Goal: Task Accomplishment & Management: Use online tool/utility

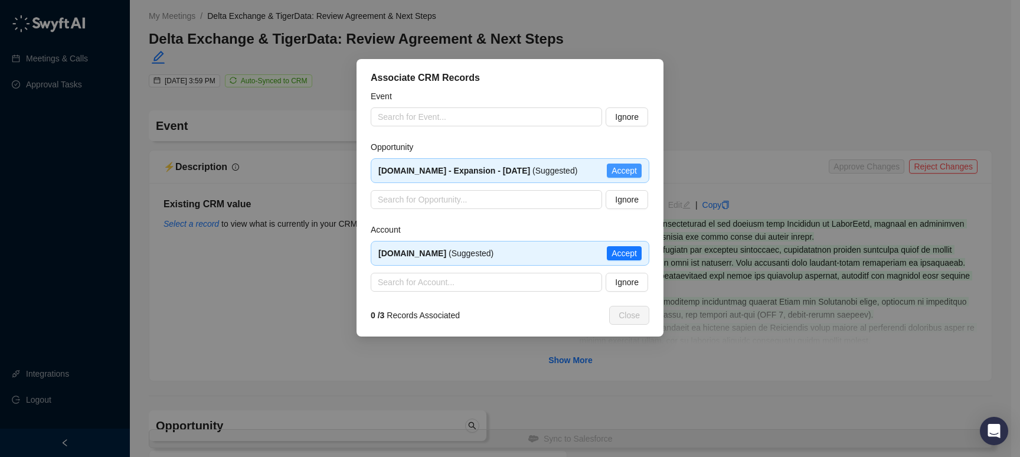
click at [620, 175] on span "Accept" at bounding box center [623, 170] width 25 height 13
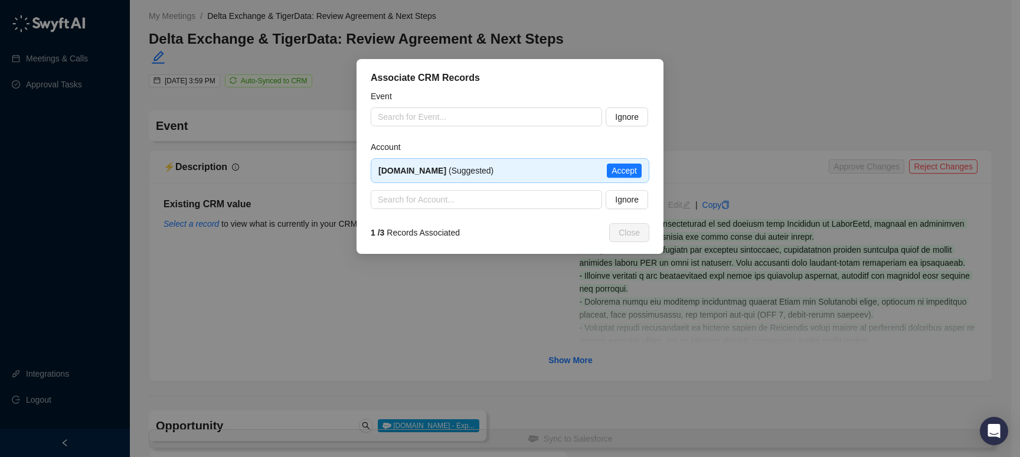
type input "**********"
click at [620, 173] on span "Accept" at bounding box center [623, 170] width 25 height 13
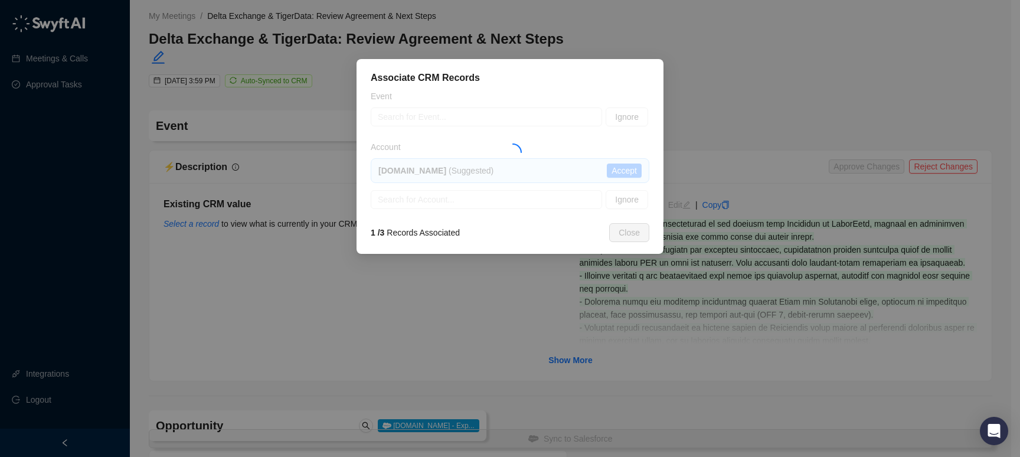
type textarea "**********"
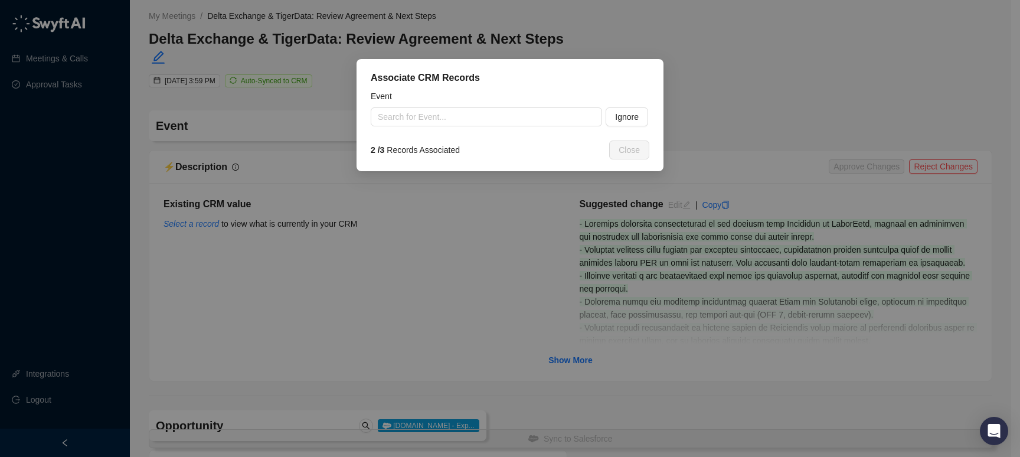
click at [430, 119] on input "search" at bounding box center [483, 117] width 210 height 18
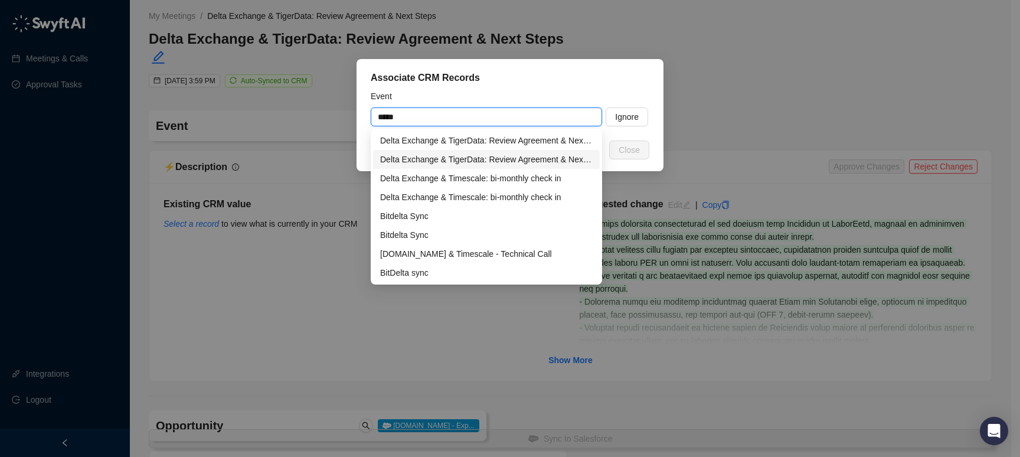
click at [455, 158] on div "Delta Exchange & TigerData: Review Agreement & Next Steps" at bounding box center [486, 159] width 212 height 13
type input "**********"
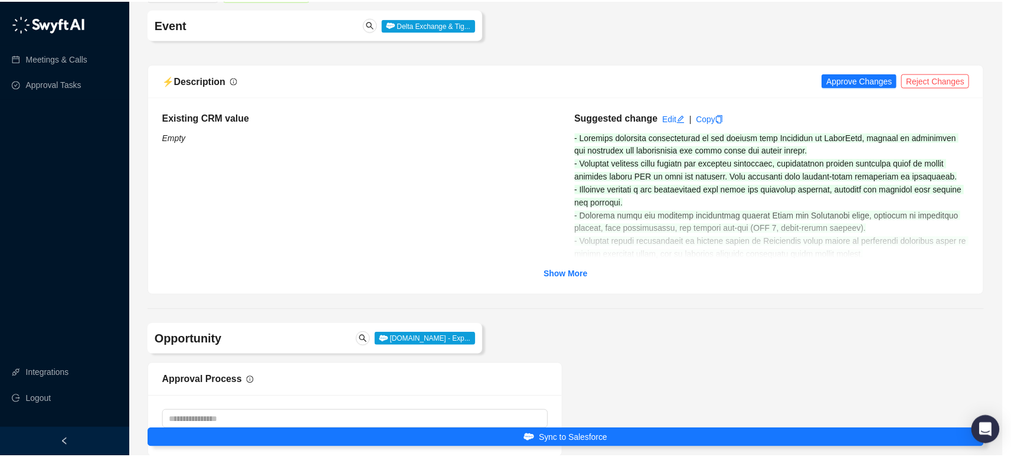
scroll to position [87, 0]
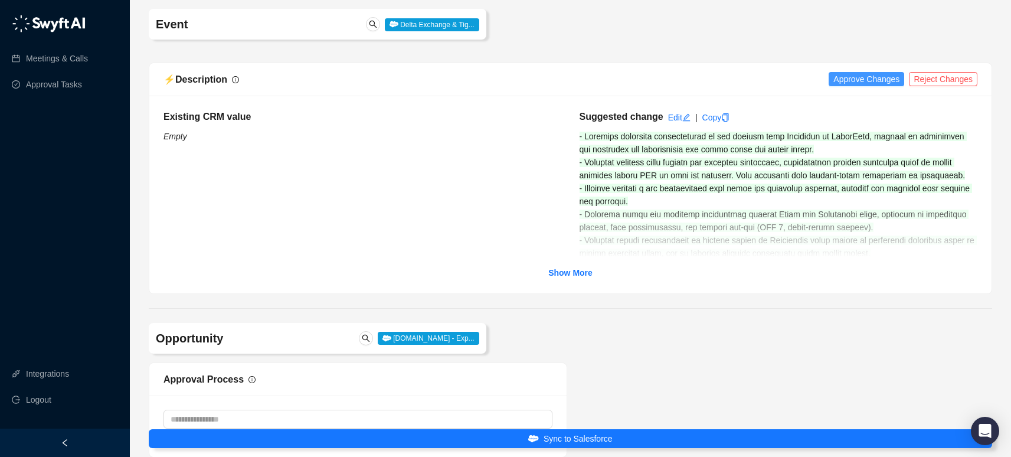
click at [859, 73] on span "Approve Changes" at bounding box center [866, 79] width 66 height 13
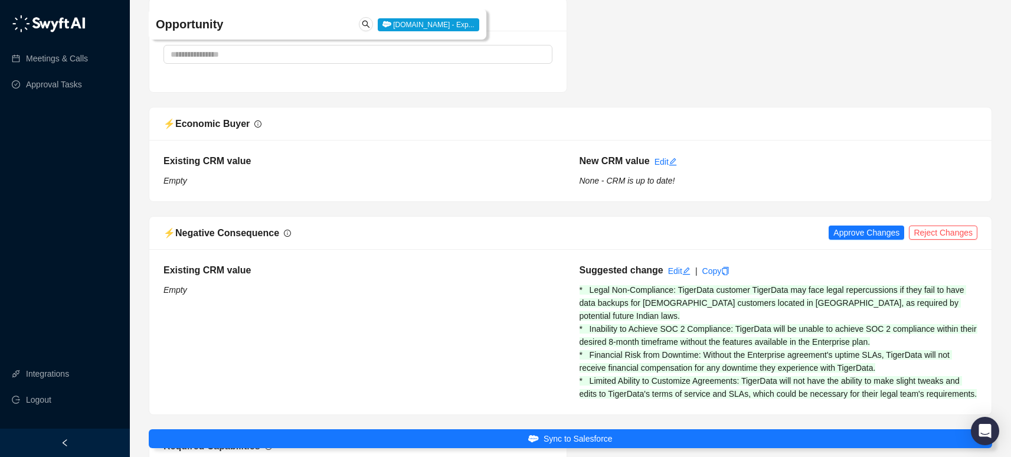
scroll to position [1001, 0]
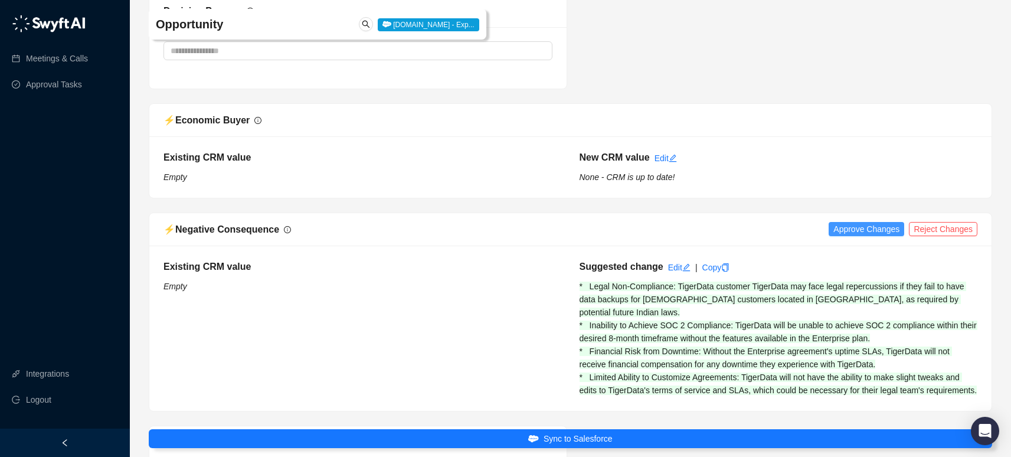
click at [867, 222] on span "Approve Changes" at bounding box center [866, 228] width 66 height 13
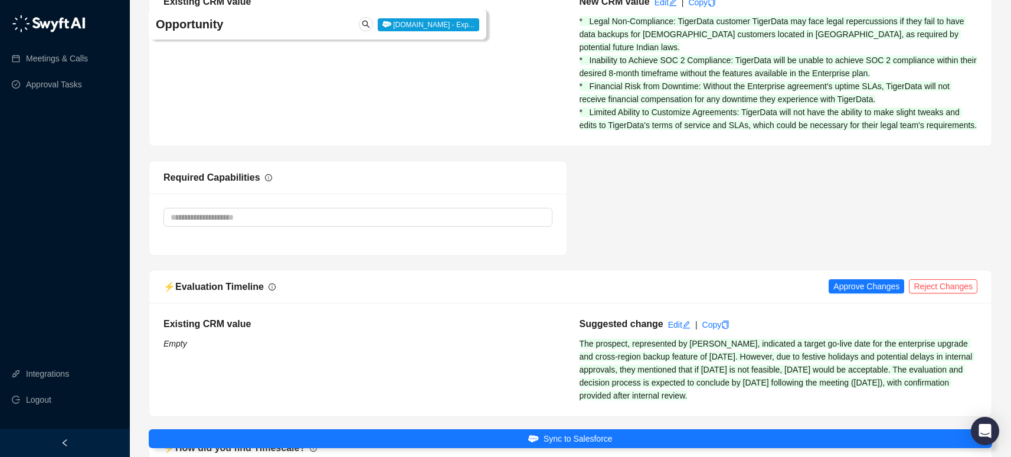
scroll to position [1458, 0]
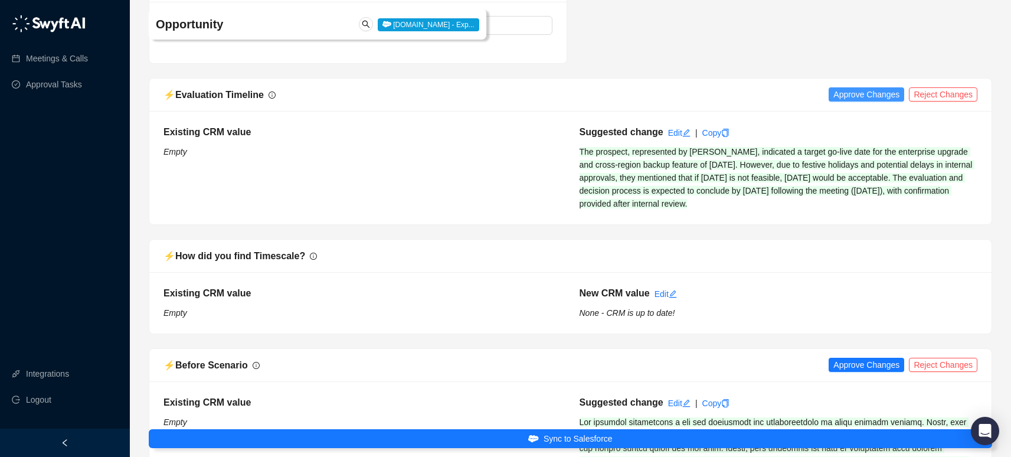
click at [862, 88] on span "Approve Changes" at bounding box center [866, 94] width 66 height 13
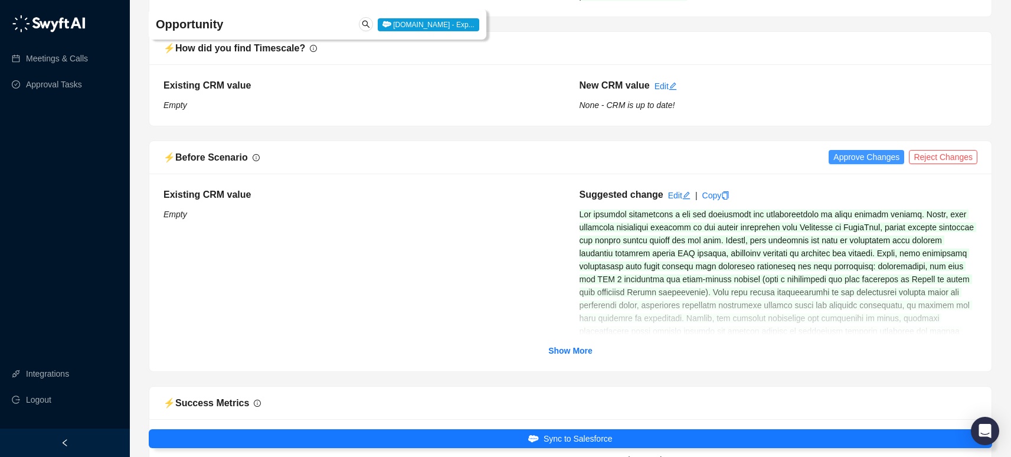
scroll to position [1667, 0]
click at [857, 149] on span "Approve Changes" at bounding box center [866, 155] width 66 height 13
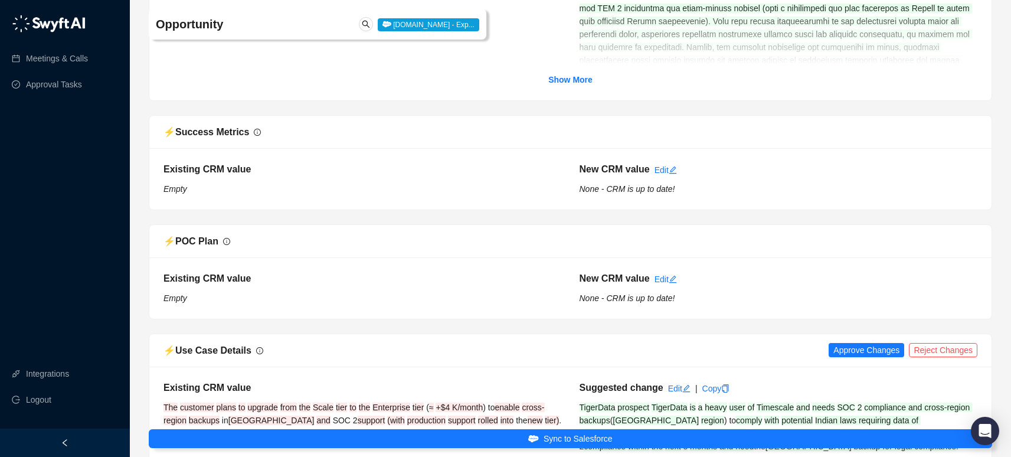
scroll to position [2133, 0]
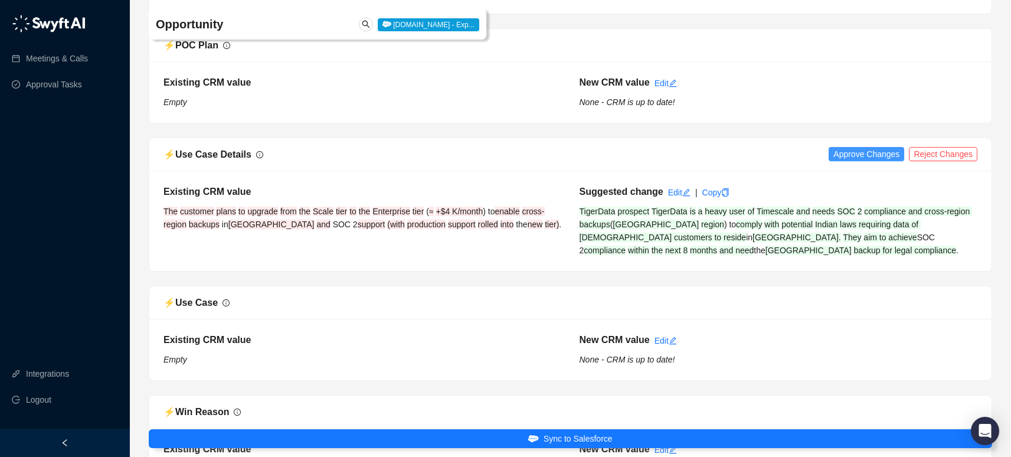
click at [863, 148] on span "Approve Changes" at bounding box center [866, 154] width 66 height 13
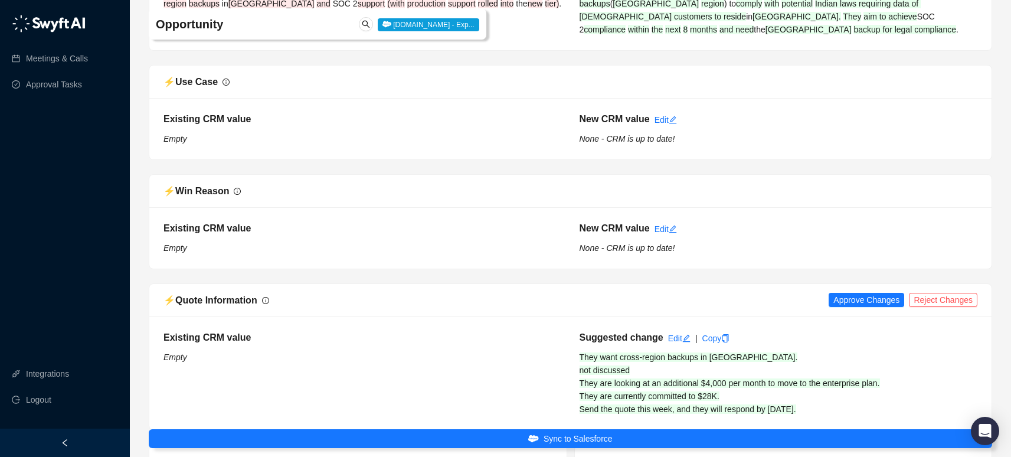
scroll to position [2591, 0]
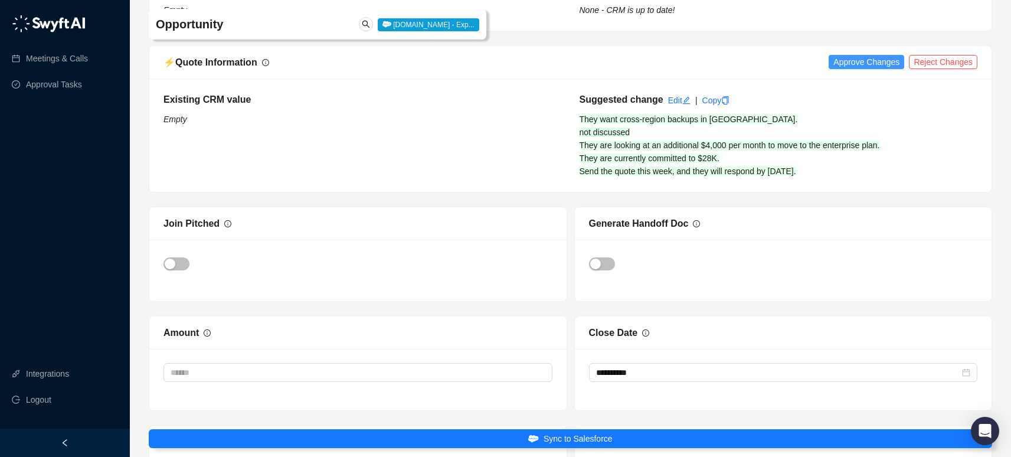
click at [872, 55] on span "Approve Changes" at bounding box center [866, 61] width 66 height 13
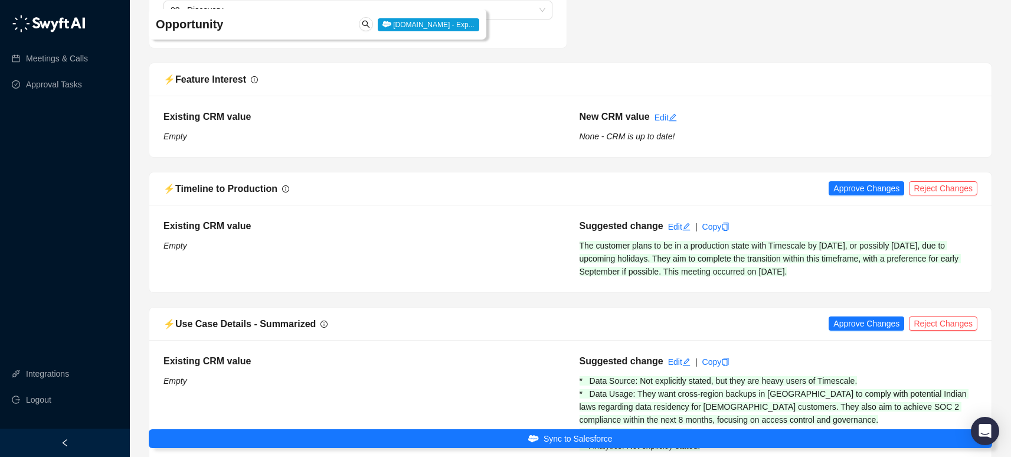
scroll to position [3199, 0]
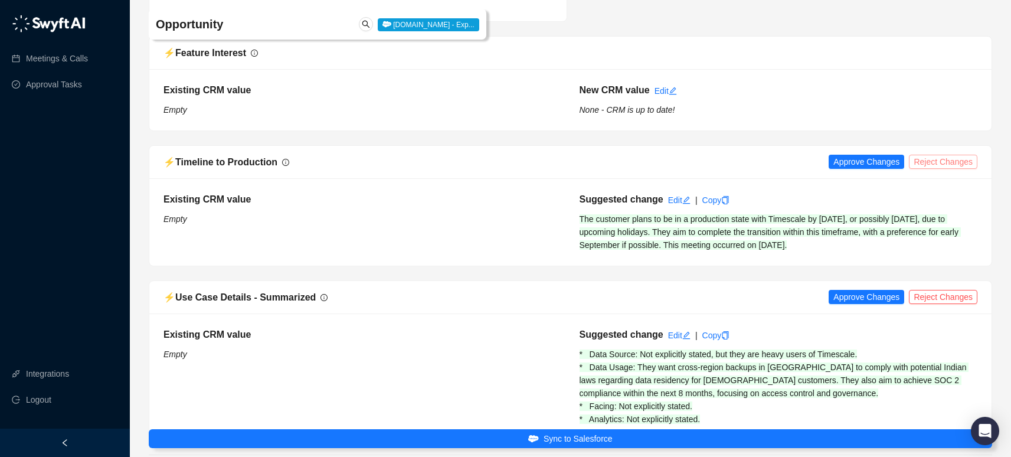
click at [942, 155] on span "Reject Changes" at bounding box center [943, 161] width 59 height 13
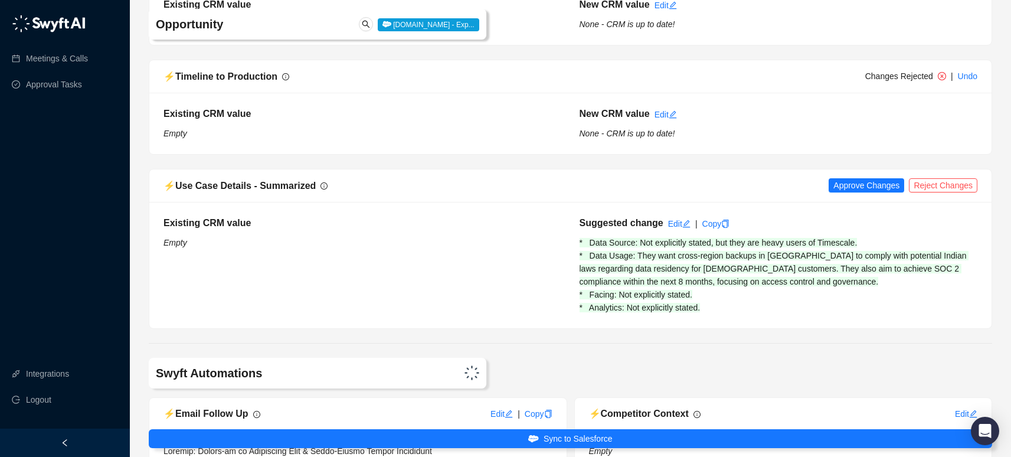
scroll to position [3303, 0]
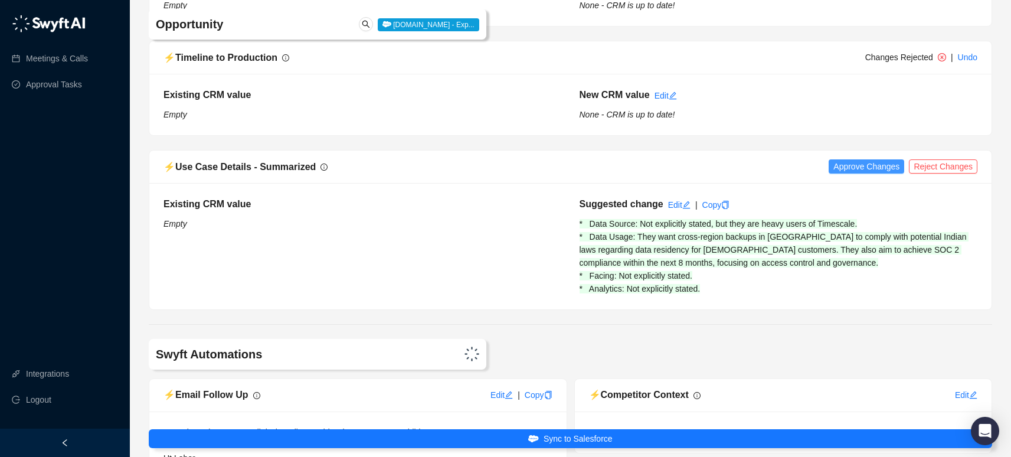
click at [858, 160] on span "Approve Changes" at bounding box center [866, 166] width 66 height 13
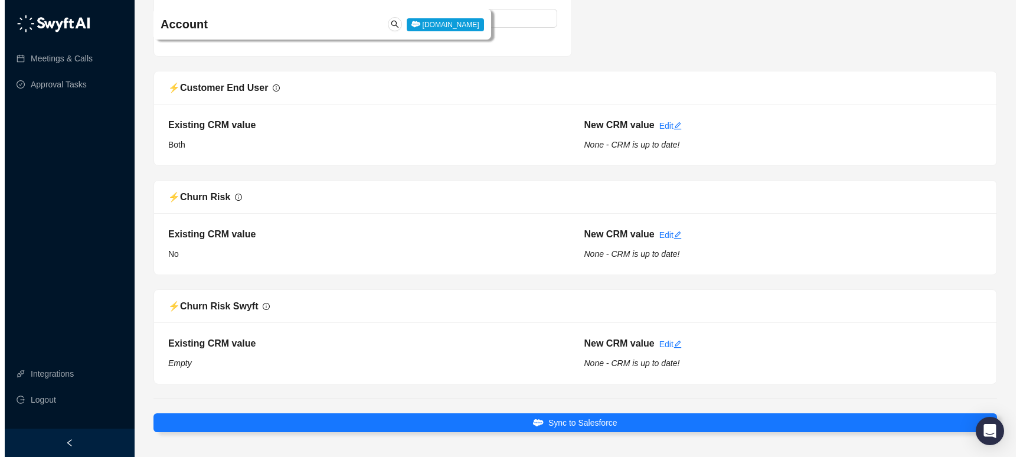
scroll to position [4588, 0]
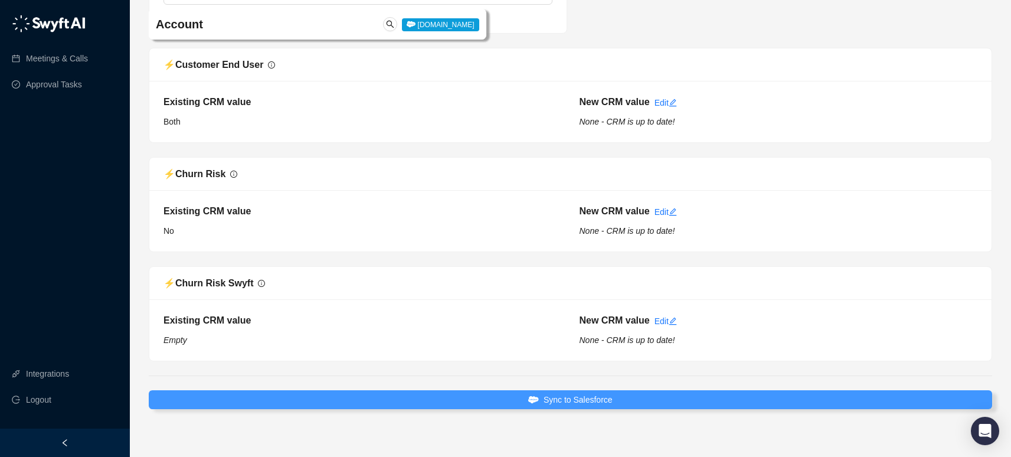
click at [623, 390] on button "Sync to Salesforce" at bounding box center [570, 399] width 843 height 19
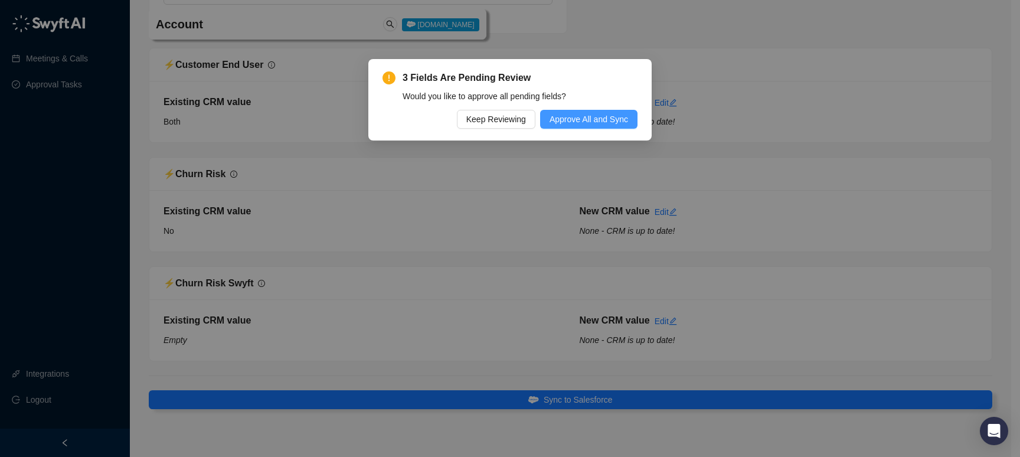
click at [571, 123] on span "Approve All and Sync" at bounding box center [588, 119] width 78 height 13
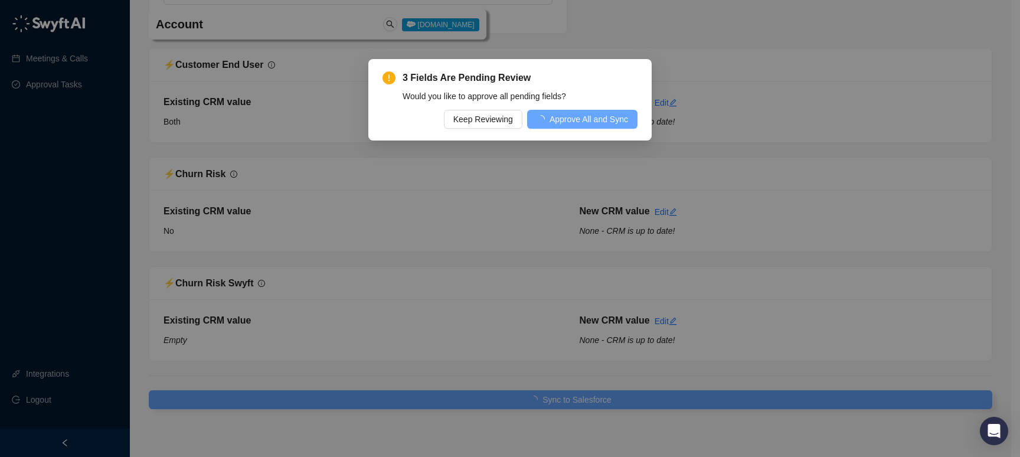
type textarea "**********"
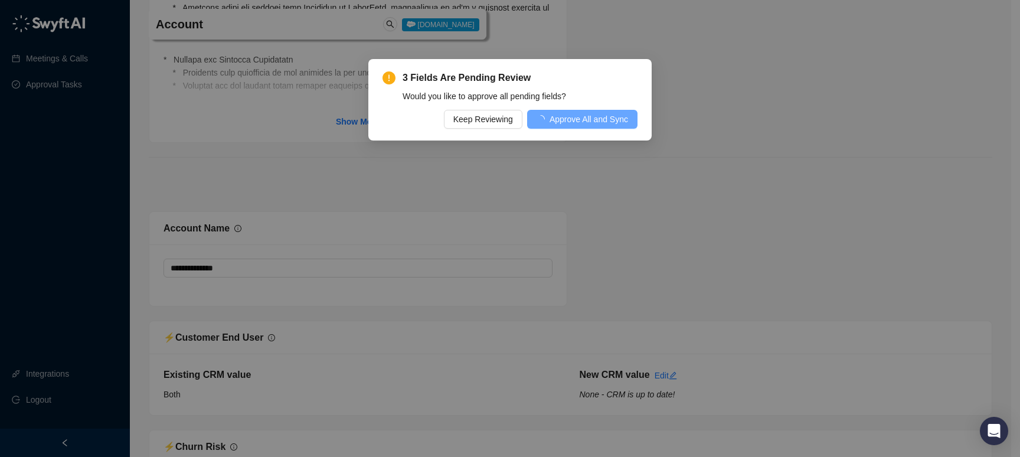
scroll to position [4861, 0]
